Goal: Navigation & Orientation: Find specific page/section

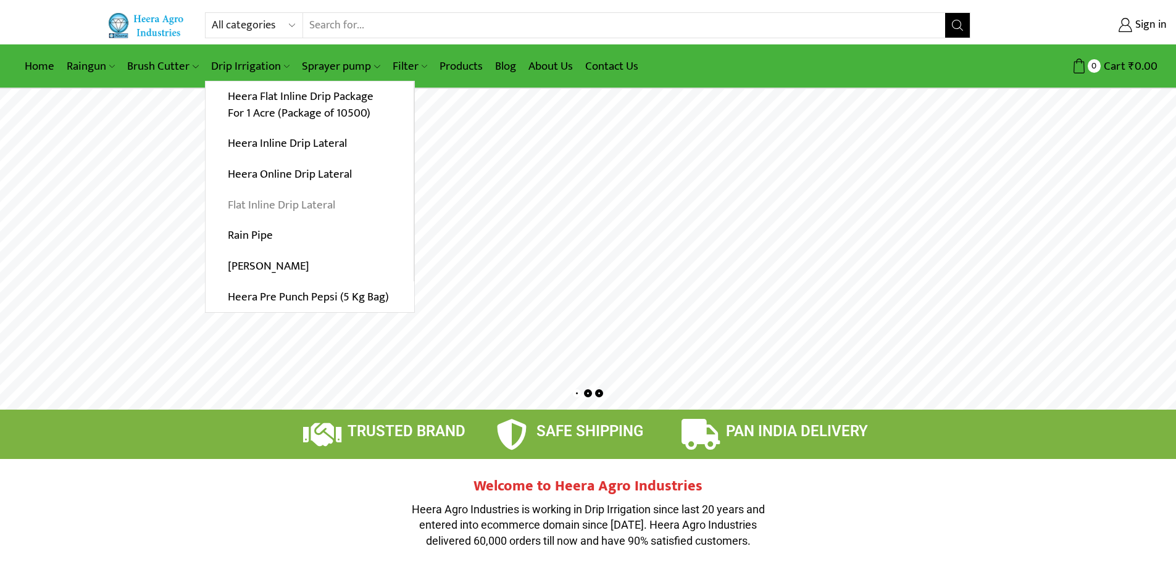
click at [326, 201] on link "Flat Inline Drip Lateral" at bounding box center [310, 204] width 208 height 31
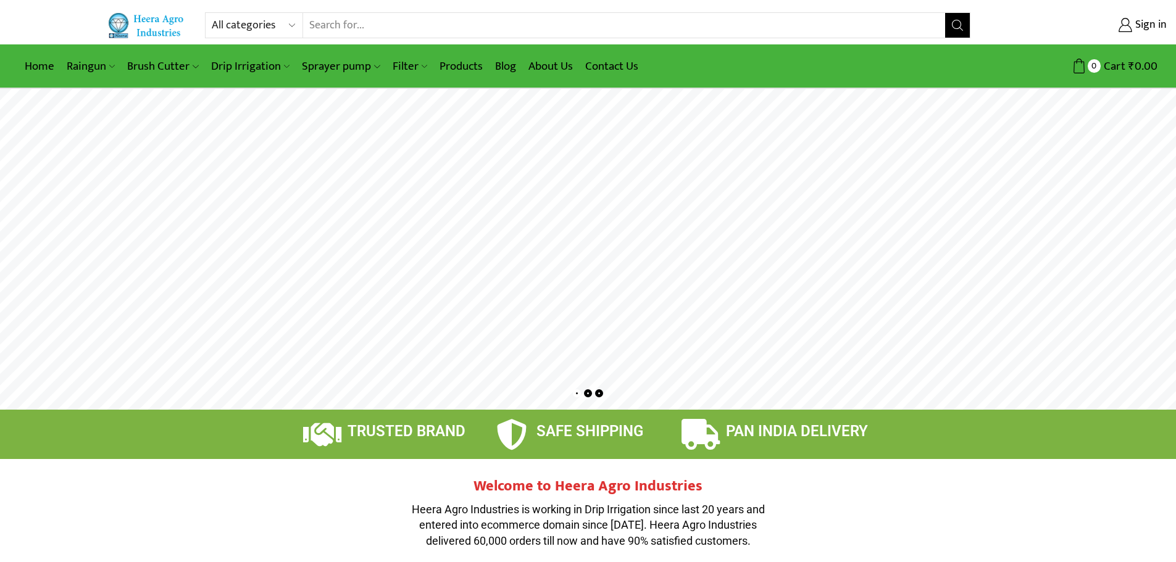
click at [152, 23] on img at bounding box center [147, 24] width 80 height 25
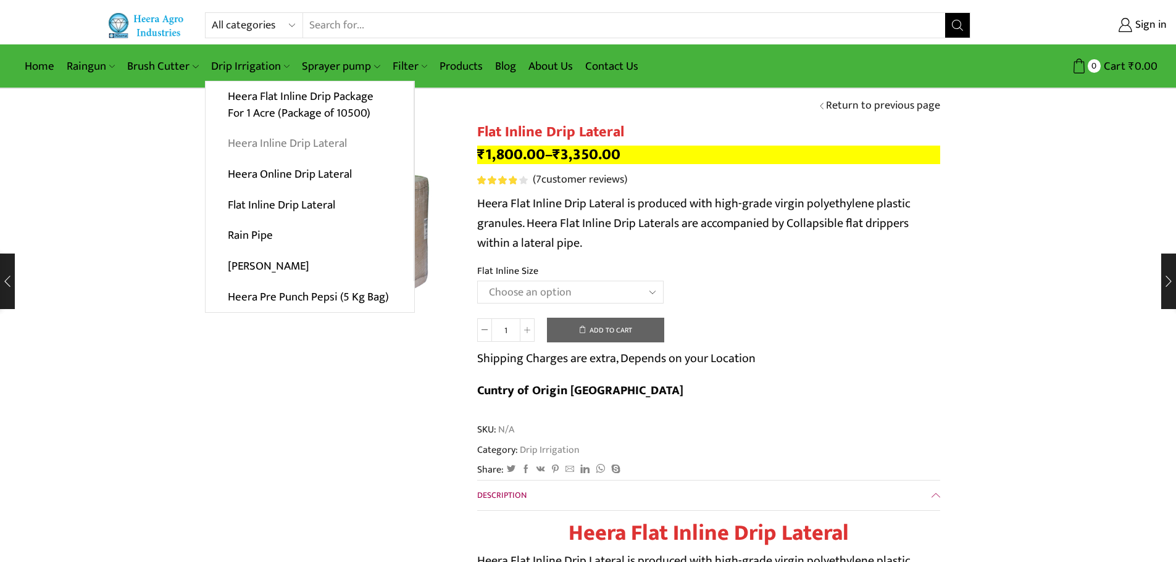
click at [291, 143] on link "Heera Inline Drip Lateral" at bounding box center [310, 143] width 208 height 31
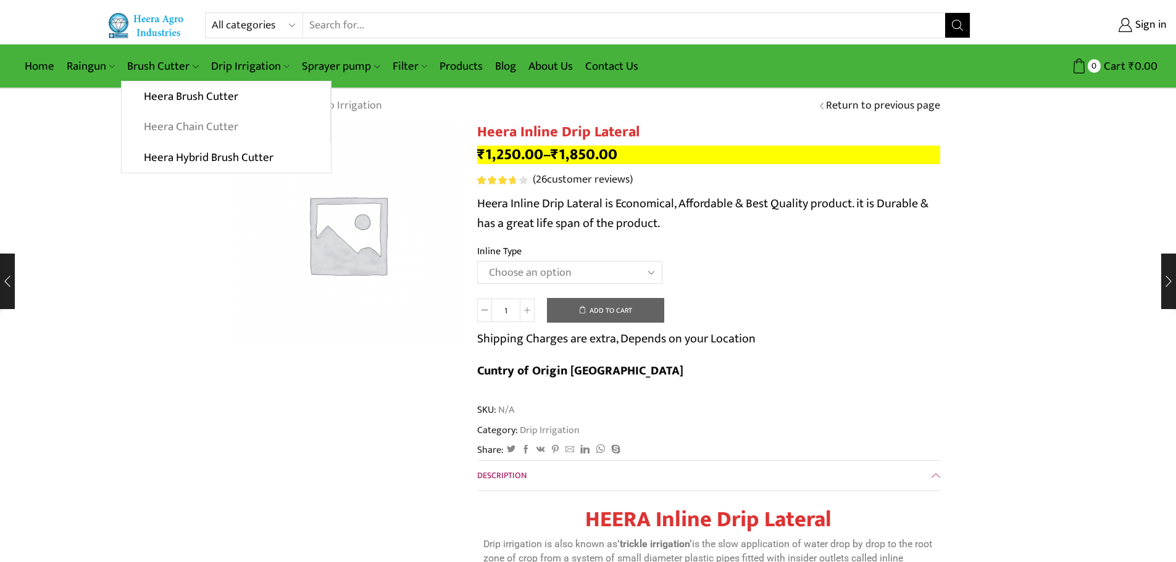
click at [201, 129] on link "Heera Chain Cutter" at bounding box center [226, 127] width 208 height 31
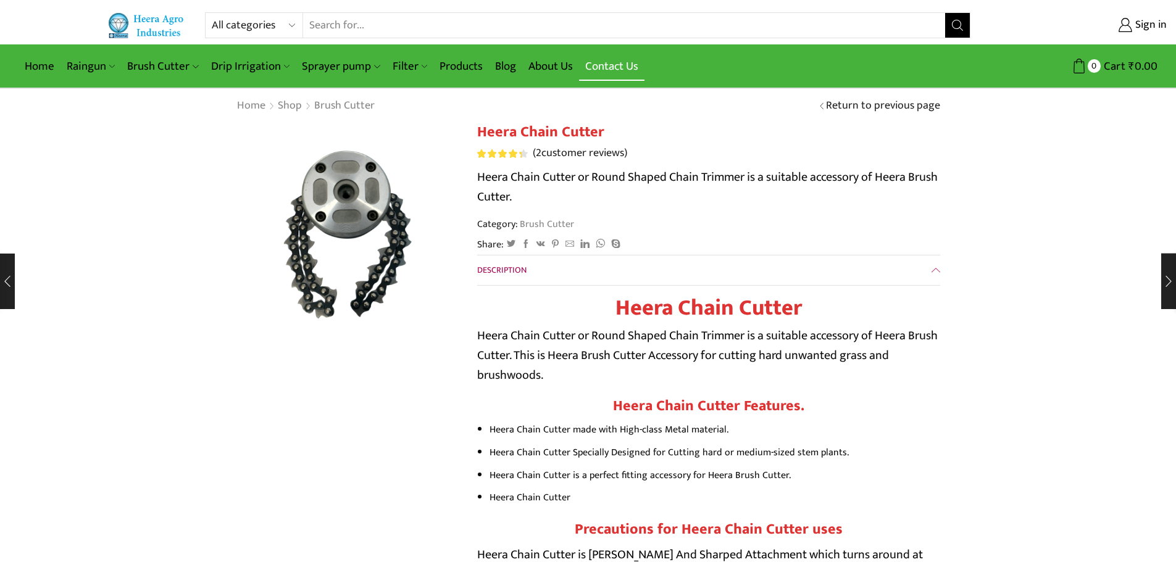
click at [621, 69] on link "Contact Us" at bounding box center [611, 66] width 65 height 29
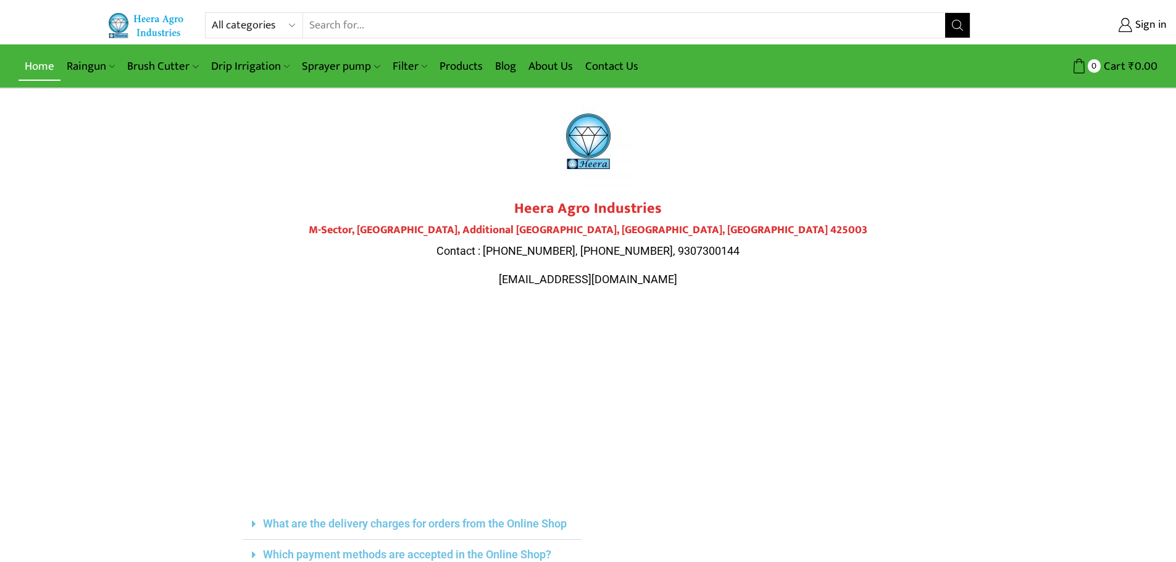
click at [36, 67] on link "Home" at bounding box center [40, 66] width 42 height 29
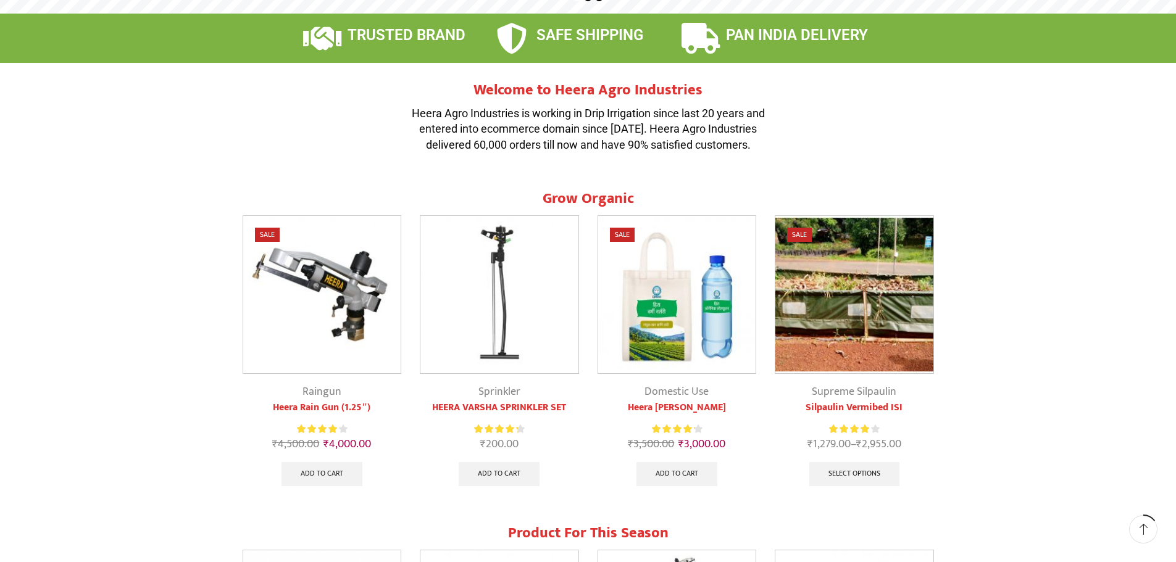
scroll to position [555, 0]
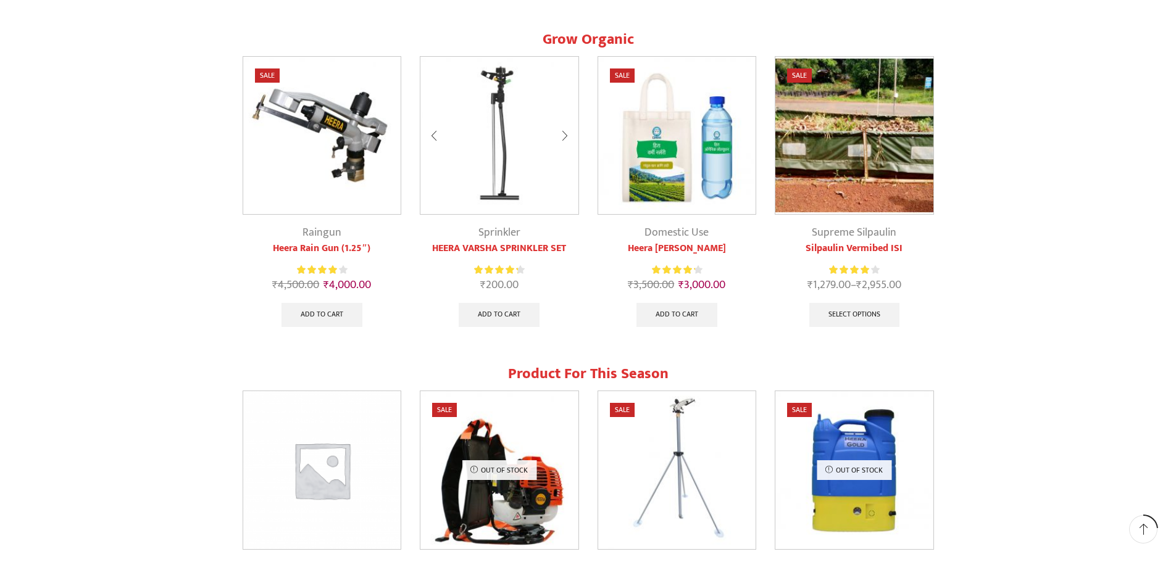
click at [565, 131] on div at bounding box center [565, 136] width 28 height 33
click at [564, 131] on div at bounding box center [565, 136] width 28 height 33
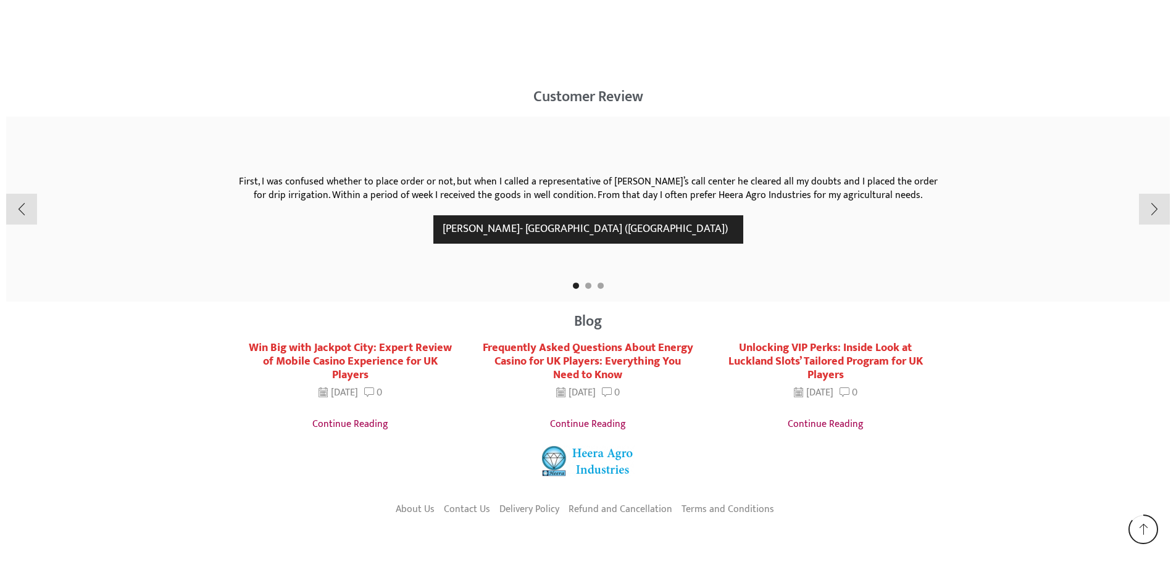
scroll to position [2382, 0]
